Goal: Transaction & Acquisition: Download file/media

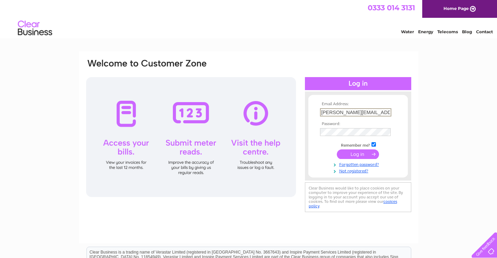
type input "[PERSON_NAME][EMAIL_ADDRESS][PERSON_NAME][DOMAIN_NAME]"
click at [358, 154] on input "submit" at bounding box center [358, 155] width 42 height 10
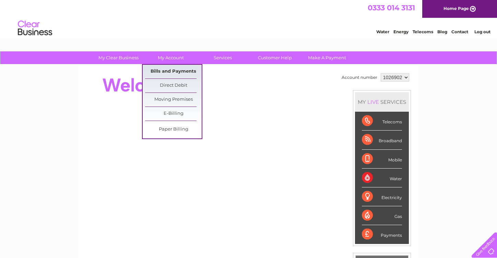
click at [172, 70] on link "Bills and Payments" at bounding box center [173, 72] width 57 height 14
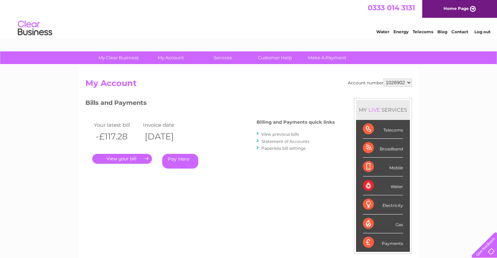
select select "1027222"
click at [272, 135] on link "View previous bills" at bounding box center [280, 134] width 38 height 5
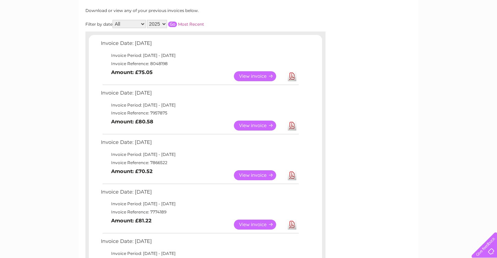
scroll to position [90, 0]
click at [293, 172] on link "Download" at bounding box center [292, 175] width 9 height 10
click at [293, 122] on link "Download" at bounding box center [292, 125] width 9 height 10
click at [292, 73] on link "Download" at bounding box center [292, 76] width 9 height 10
